Goal: Find contact information: Find contact information

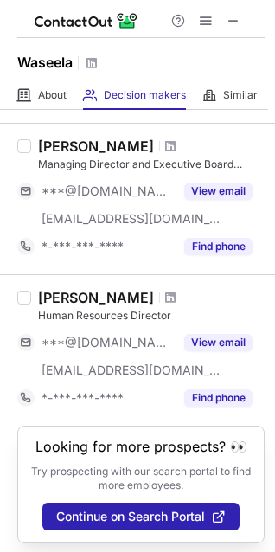
scroll to position [1405, 0]
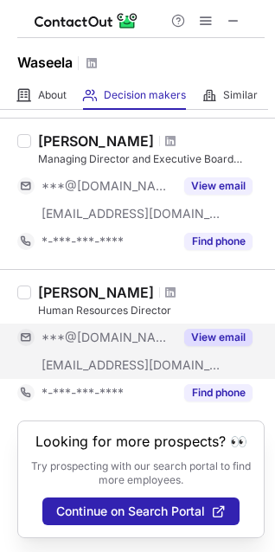
click at [218, 329] on button "View email" at bounding box center [218, 337] width 68 height 17
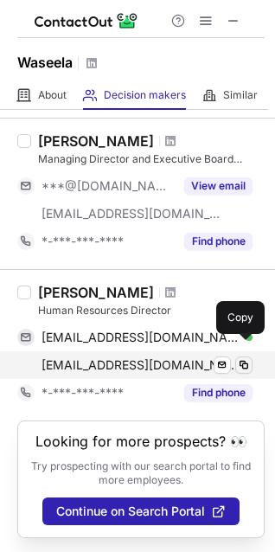
click at [244, 356] on button at bounding box center [243, 364] width 17 height 17
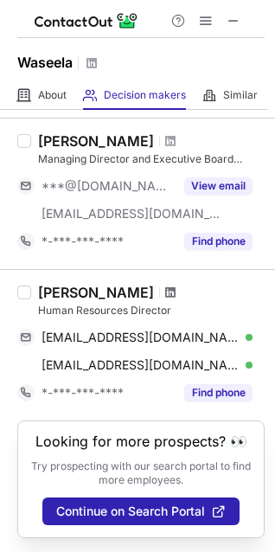
click at [165, 285] on span at bounding box center [170, 292] width 10 height 14
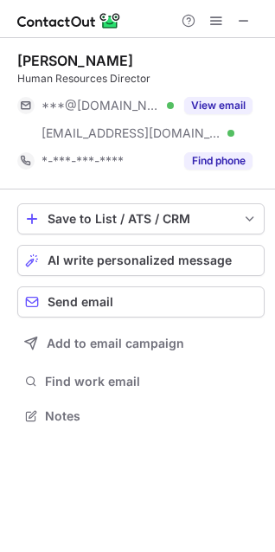
scroll to position [404, 275]
click at [250, 22] on span at bounding box center [244, 21] width 14 height 14
